Goal: Task Accomplishment & Management: Use online tool/utility

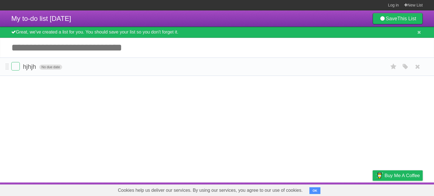
click at [51, 67] on span "No due date" at bounding box center [50, 67] width 23 height 5
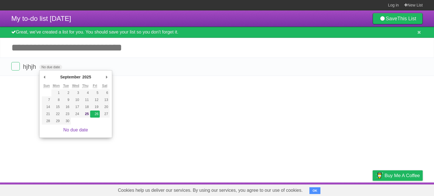
type span "[DATE]"
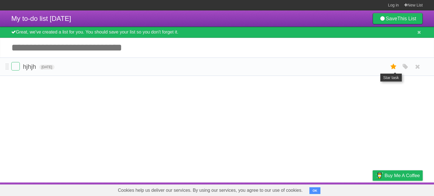
click at [396, 68] on icon at bounding box center [394, 66] width 8 height 9
click at [408, 66] on icon "button" at bounding box center [406, 66] width 8 height 7
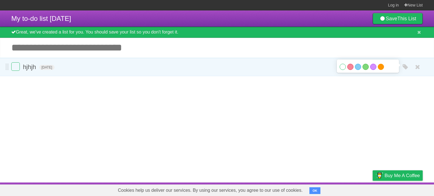
click at [382, 69] on label "Orange" at bounding box center [381, 67] width 6 height 6
click at [325, 117] on article "My to-do list [DATE] Save This List Great, we've created a list for you. You sh…" at bounding box center [217, 96] width 434 height 172
click at [23, 86] on article "My to-do list [DATE] Save This List Great, we've created a list for you. You sh…" at bounding box center [217, 96] width 434 height 172
click at [26, 93] on article "My to-do list [DATE] Save This List Great, we've created a list for you. You sh…" at bounding box center [217, 96] width 434 height 172
click at [15, 67] on label at bounding box center [15, 66] width 8 height 8
